Goal: Information Seeking & Learning: Learn about a topic

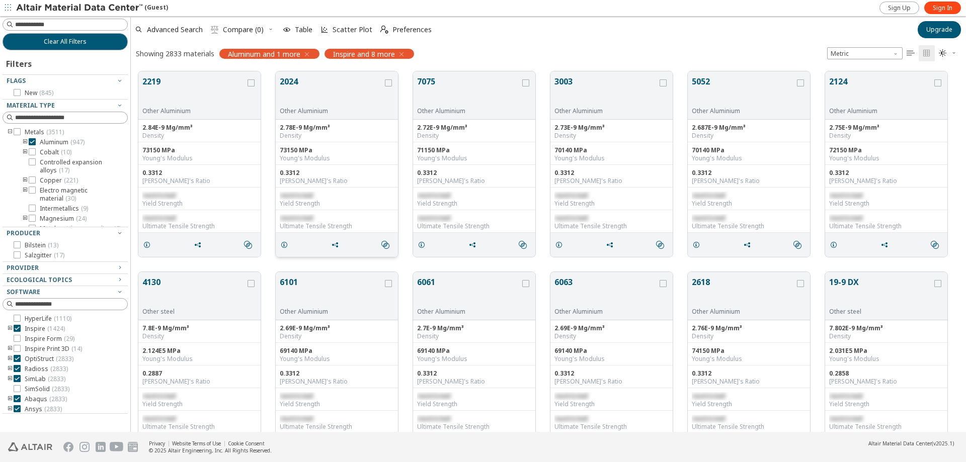
scroll to position [8, 8]
click at [308, 55] on icon "button" at bounding box center [307, 54] width 8 height 8
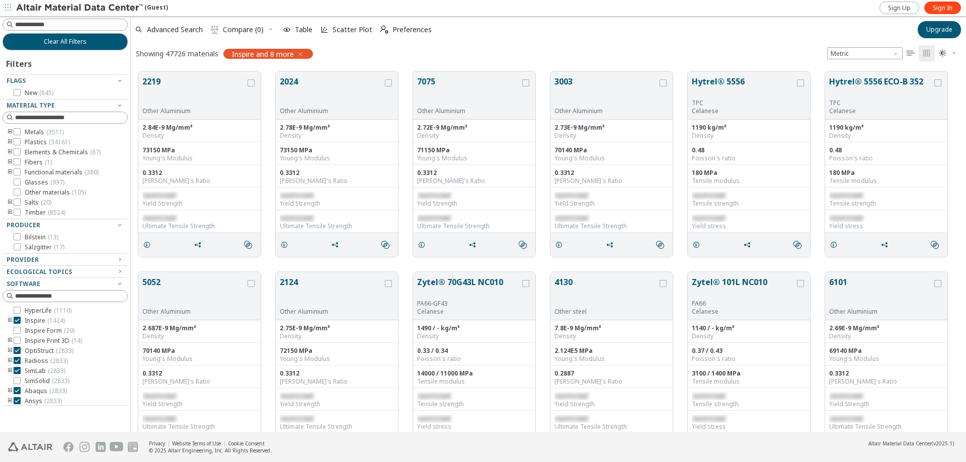
click at [228, 55] on div "Inspire and 8 more" at bounding box center [268, 54] width 90 height 10
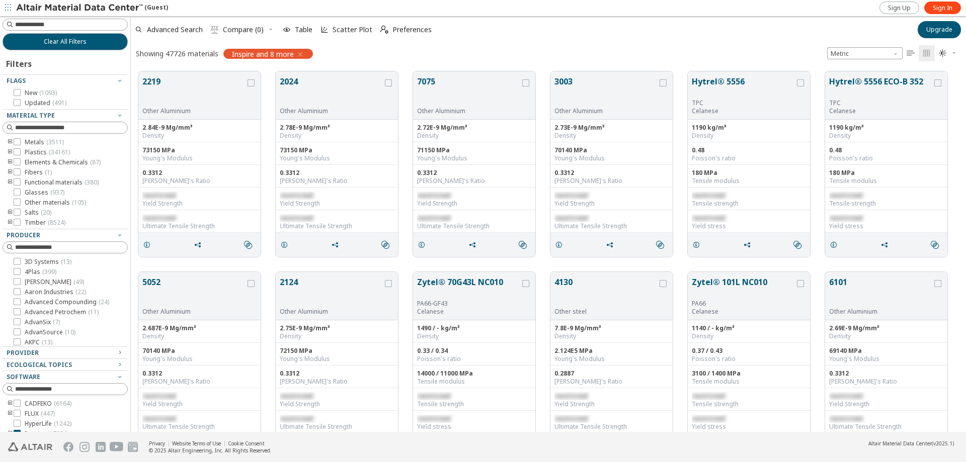
click at [301, 54] on icon "button" at bounding box center [300, 54] width 8 height 8
click at [301, 54] on div "Showing 47726 materials Inspire and 8 more Metric   " at bounding box center [548, 53] width 835 height 21
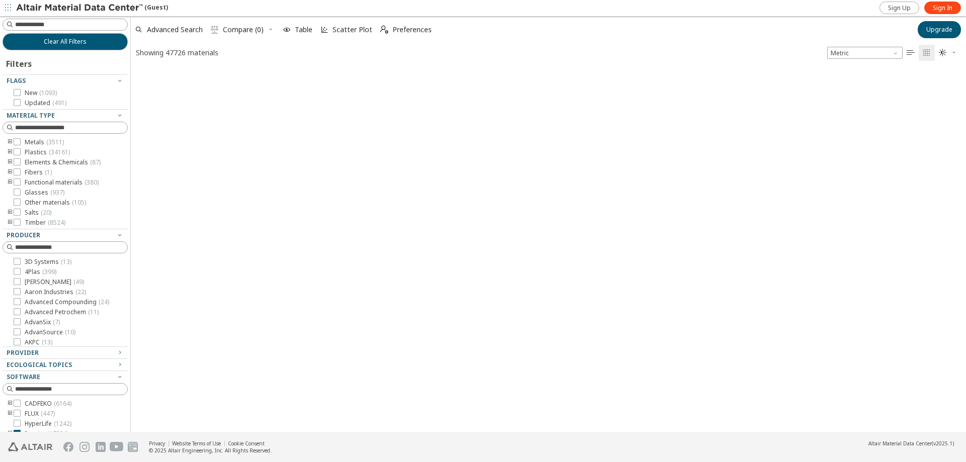
click at [301, 53] on div "Showing 47726 materials Metric   " at bounding box center [548, 53] width 835 height 20
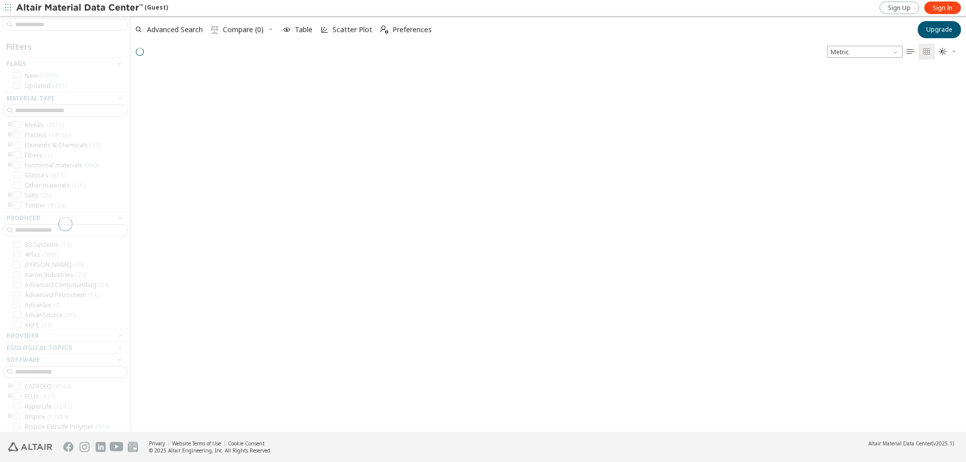
click at [83, 24] on div at bounding box center [65, 224] width 130 height 416
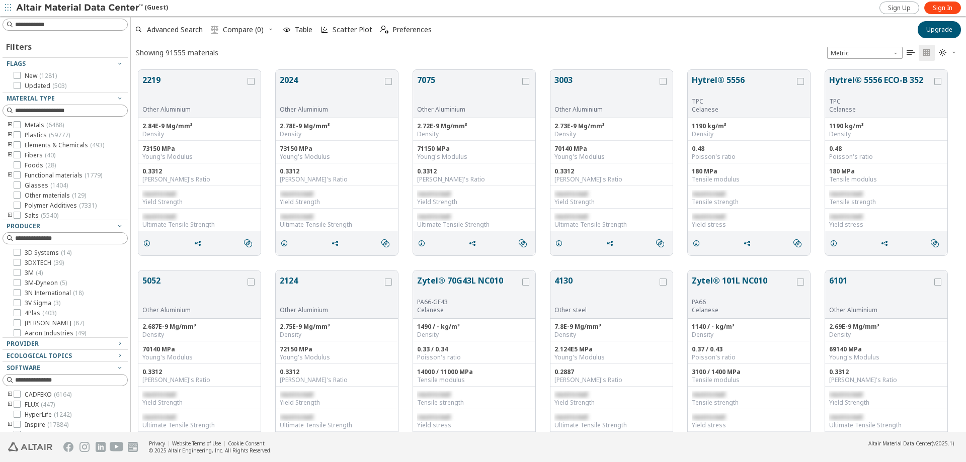
scroll to position [362, 828]
click at [83, 24] on input at bounding box center [66, 24] width 123 height 11
type input "****"
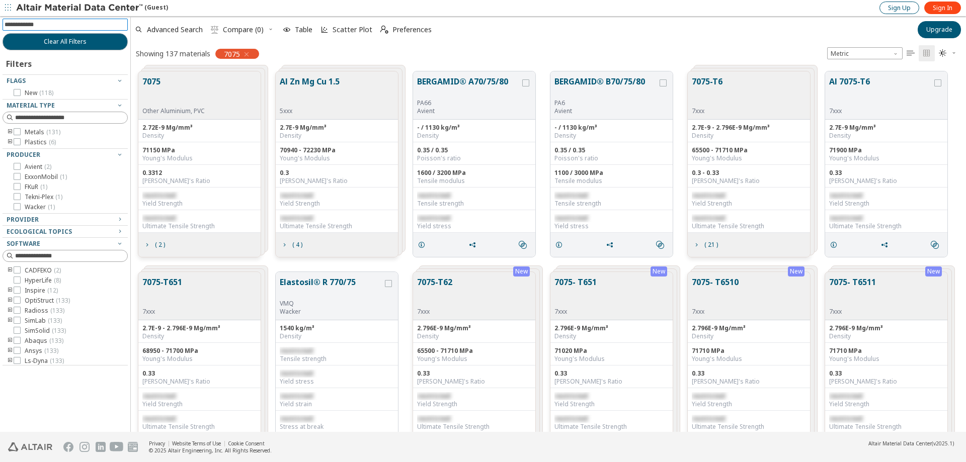
click at [886, 7] on link "Sign Up" at bounding box center [899, 8] width 40 height 13
click at [945, 11] on span "Sign In" at bounding box center [943, 8] width 20 height 8
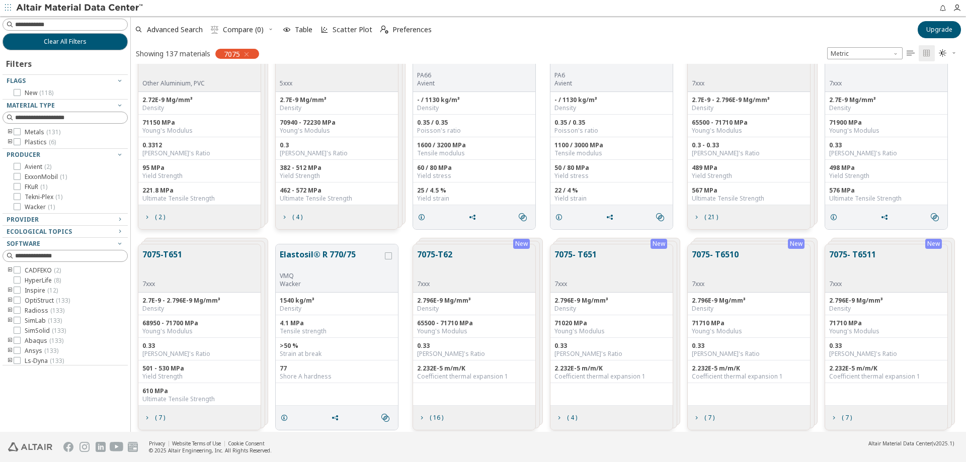
scroll to position [50, 0]
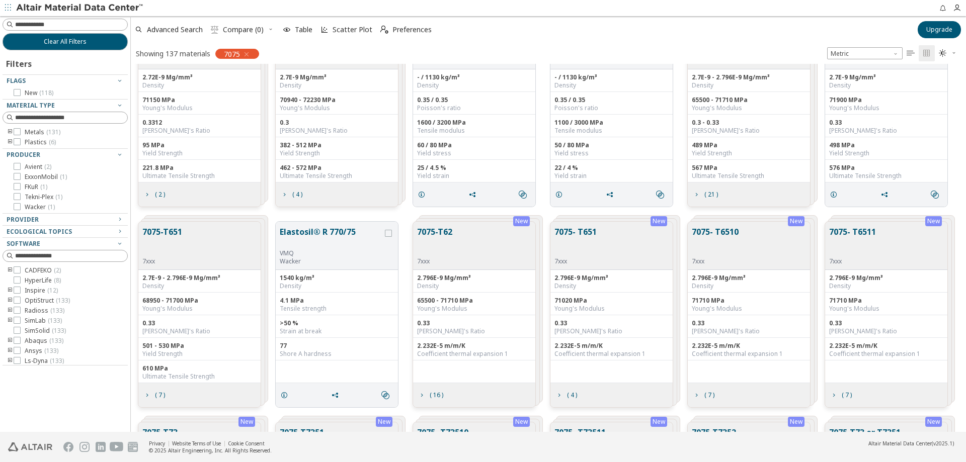
click at [249, 53] on icon "button" at bounding box center [247, 54] width 8 height 8
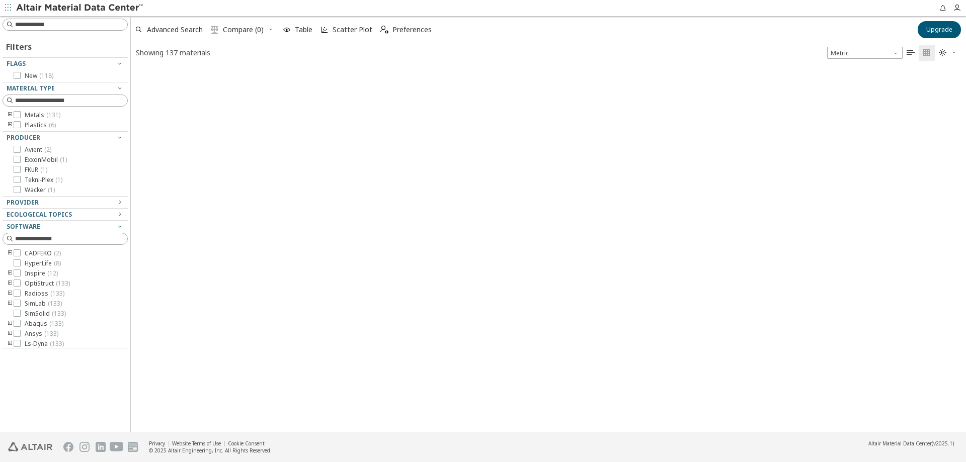
scroll to position [364, 828]
